Goal: Task Accomplishment & Management: Use online tool/utility

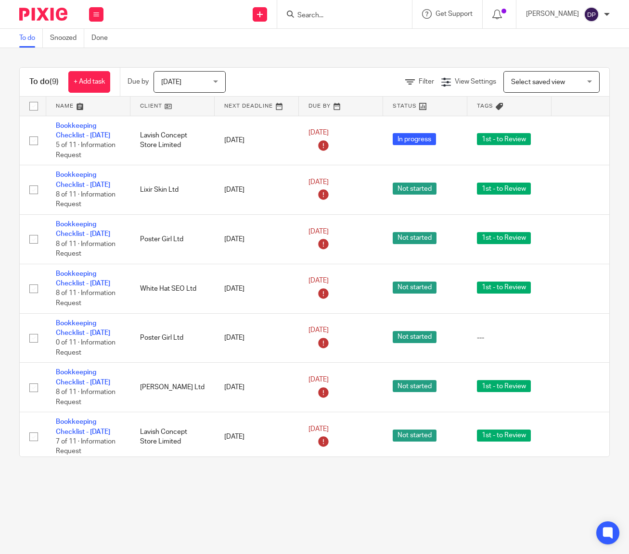
click at [349, 16] on input "Search" at bounding box center [339, 16] width 87 height 9
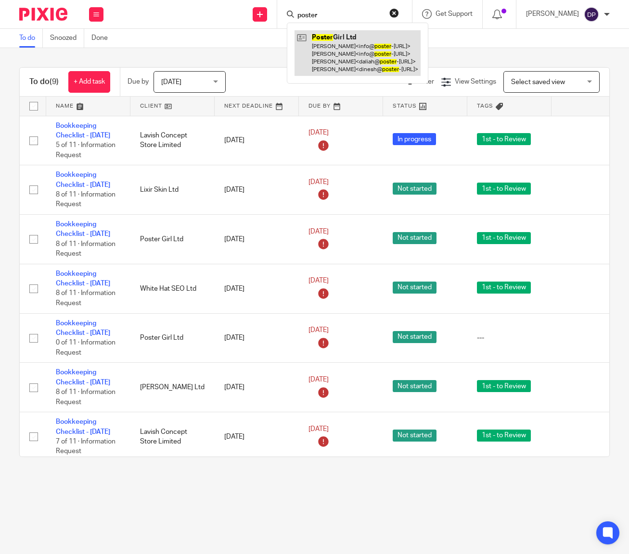
type input "poster"
click at [355, 53] on link at bounding box center [357, 53] width 126 height 46
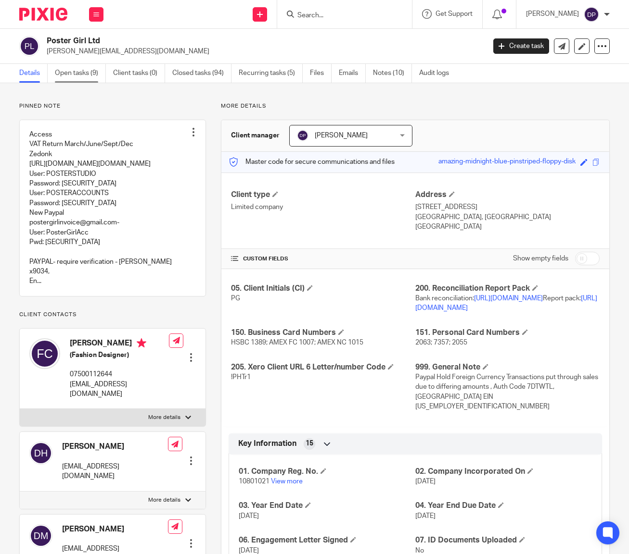
click at [81, 75] on link "Open tasks (9)" at bounding box center [80, 73] width 51 height 19
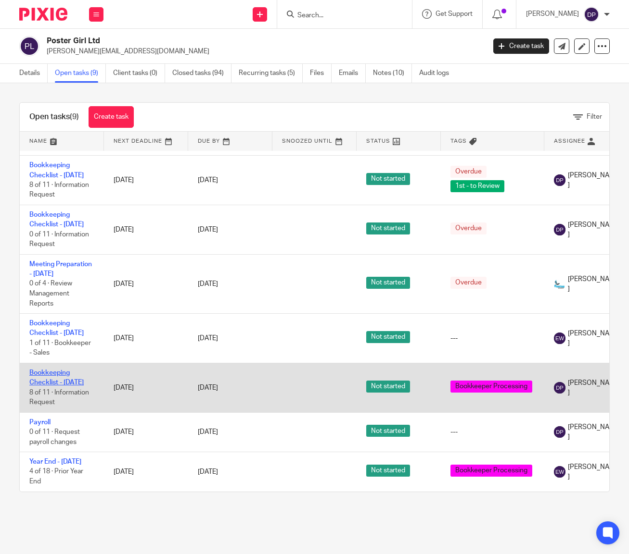
click at [46, 370] on link "Bookkeeping Checklist - [DATE]" at bounding box center [56, 378] width 54 height 16
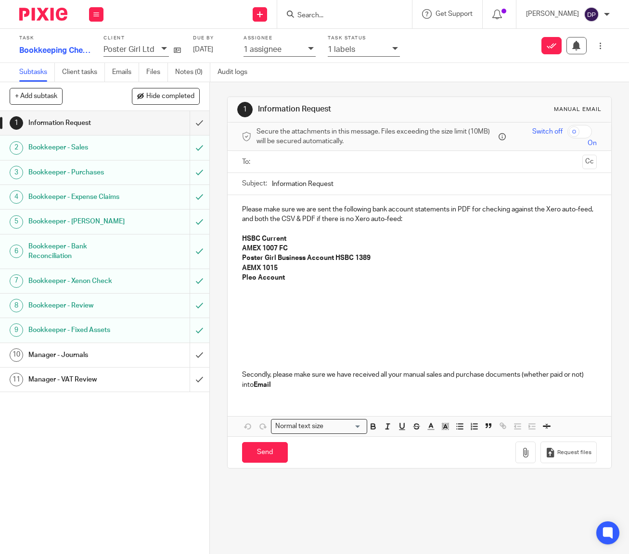
click at [73, 304] on h1 "Bookkeeper - Review" at bounding box center [78, 306] width 101 height 14
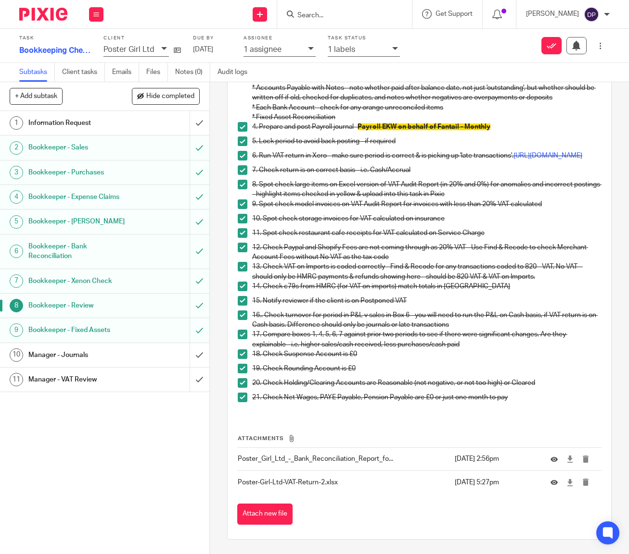
scroll to position [169, 0]
click at [257, 511] on button "Attach new file" at bounding box center [264, 515] width 55 height 22
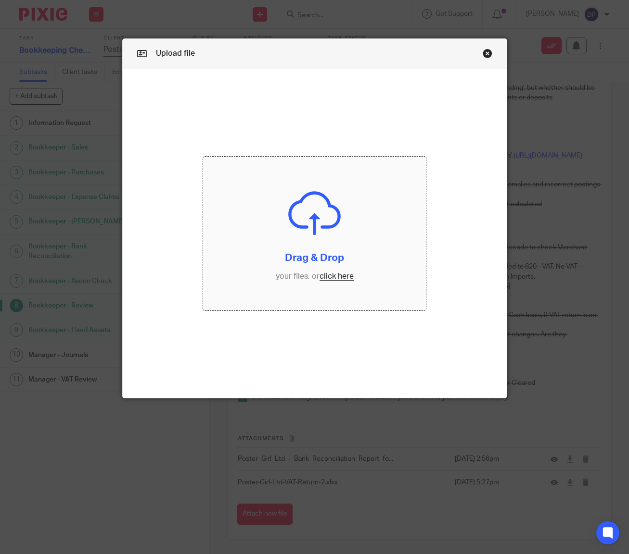
click at [338, 275] on input "file" at bounding box center [314, 234] width 223 height 154
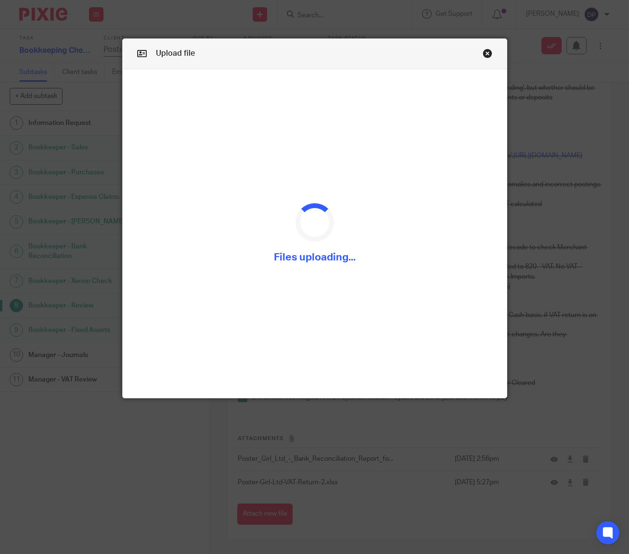
scroll to position [0, 0]
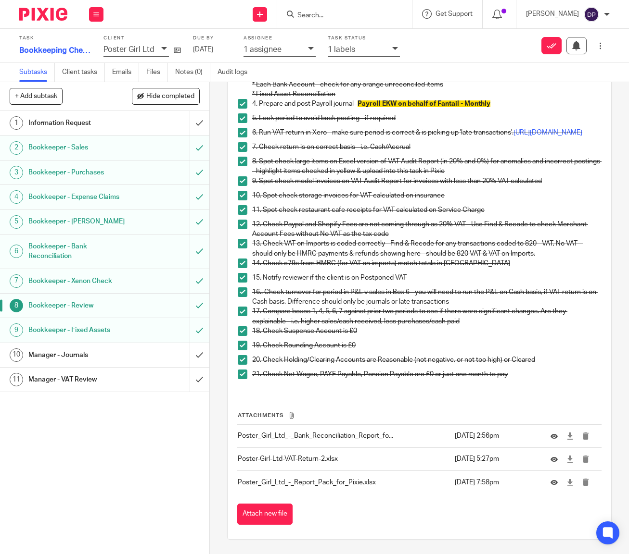
scroll to position [192, 0]
click at [59, 353] on h1 "Manager - Journals" at bounding box center [78, 355] width 101 height 14
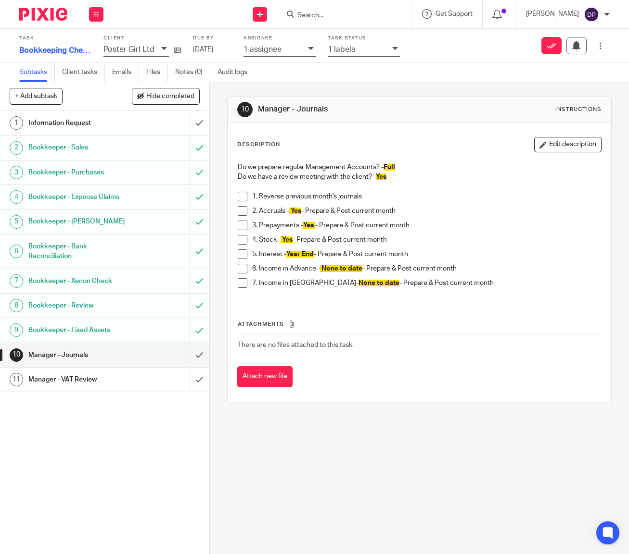
click at [245, 196] on span at bounding box center [243, 197] width 10 height 10
click at [243, 226] on span at bounding box center [243, 226] width 10 height 10
click at [402, 116] on div "10 Manager - Journals Instructions" at bounding box center [419, 109] width 364 height 15
click at [392, 44] on div at bounding box center [396, 49] width 8 height 11
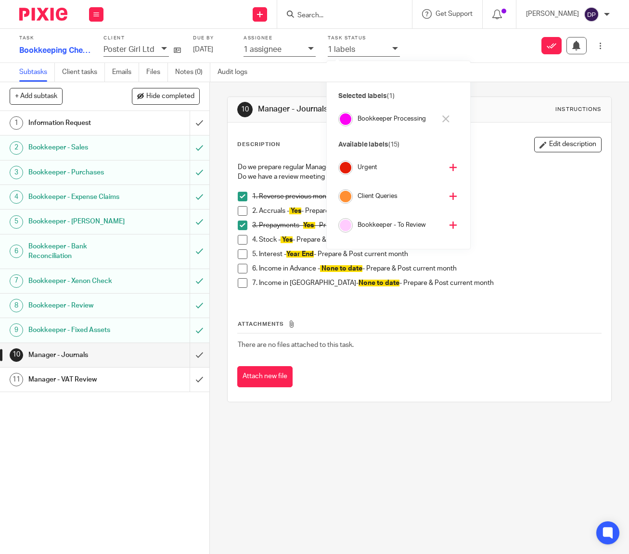
click at [444, 117] on icon at bounding box center [445, 118] width 7 height 7
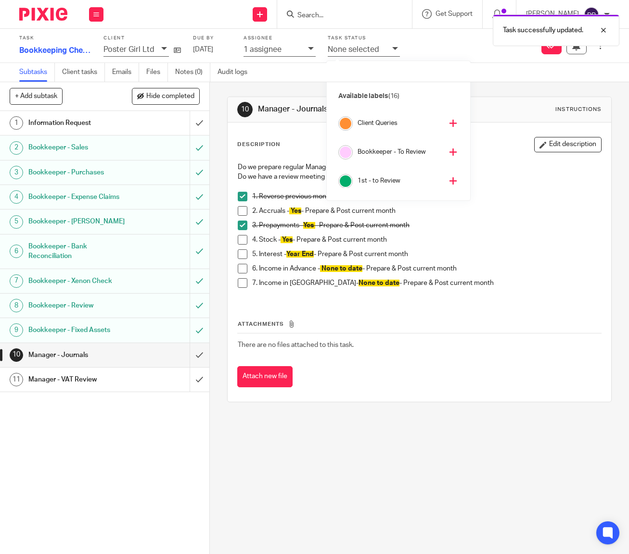
scroll to position [54, 0]
click at [449, 182] on icon at bounding box center [452, 180] width 7 height 7
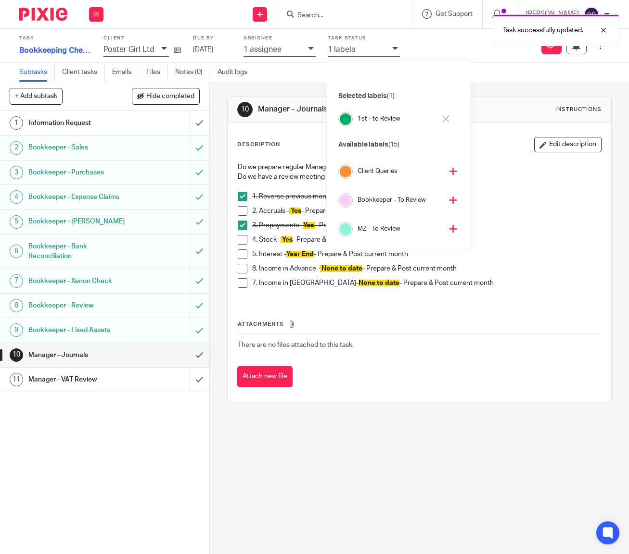
scroll to position [0, 0]
click at [454, 50] on div "Task Bookkeeping Checklist - [DATE] 8 /11 Client Poster Girl Ltd Due by [DATE] …" at bounding box center [265, 46] width 492 height 26
